Goal: Transaction & Acquisition: Purchase product/service

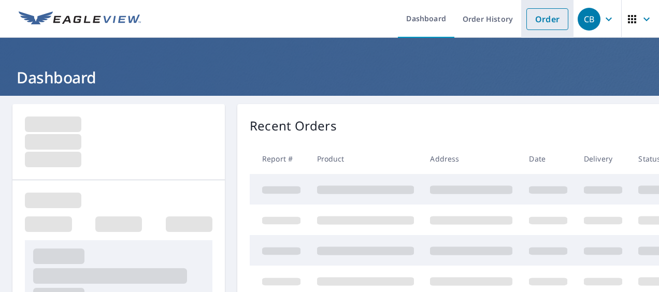
click at [536, 22] on link "Order" at bounding box center [548, 19] width 42 height 22
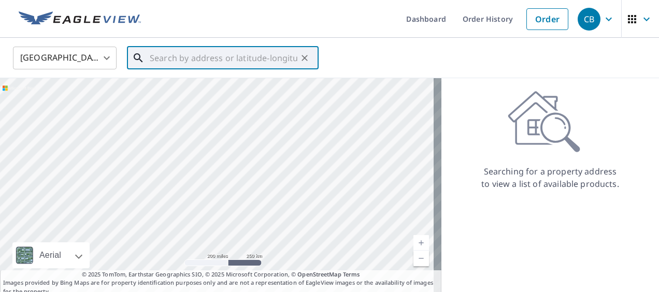
paste input "11715 Champions Grove Ln"
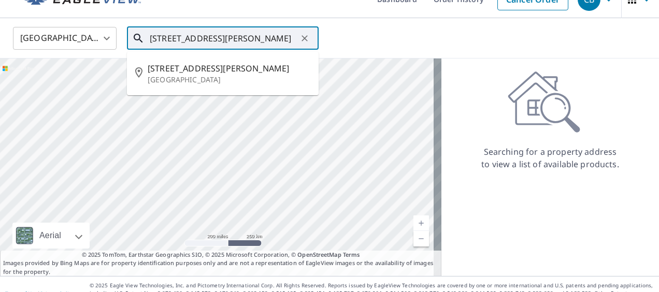
scroll to position [30, 0]
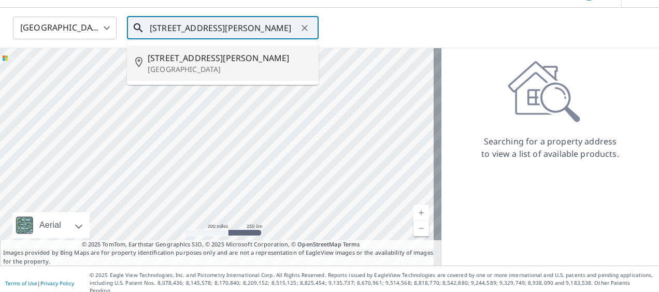
click at [217, 65] on p "Houston, TX 77066" at bounding box center [229, 69] width 163 height 10
type input "11715 Champions Grove Ln Houston, TX 77066"
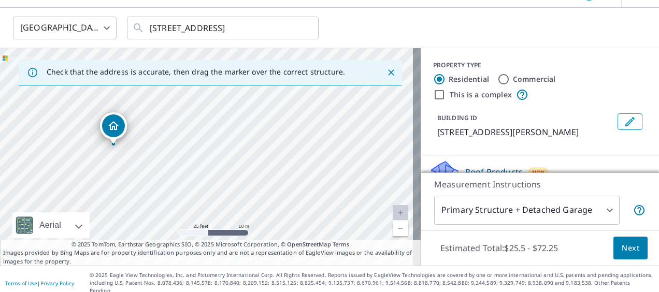
click at [630, 247] on span "Next" at bounding box center [631, 248] width 18 height 13
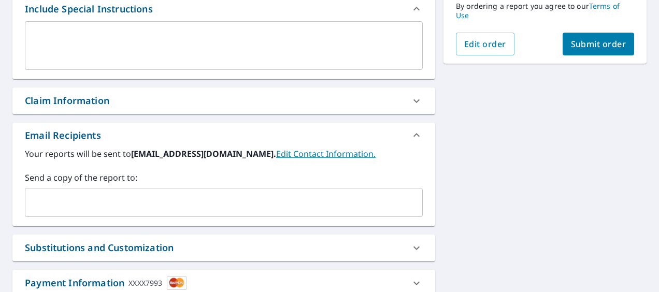
scroll to position [289, 0]
click at [45, 208] on input "text" at bounding box center [216, 202] width 373 height 20
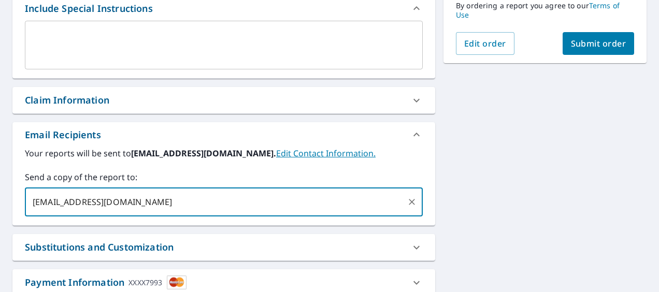
type input "[EMAIL_ADDRESS][DOMAIN_NAME]"
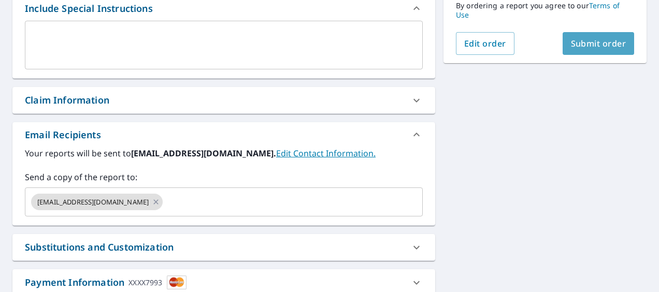
click at [596, 47] on span "Submit order" at bounding box center [598, 43] width 55 height 11
